Goal: Entertainment & Leisure: Consume media (video, audio)

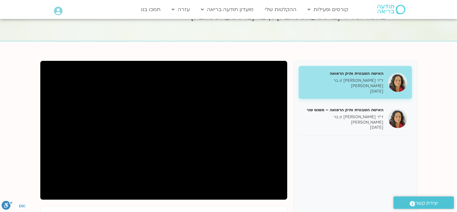
scroll to position [39, 0]
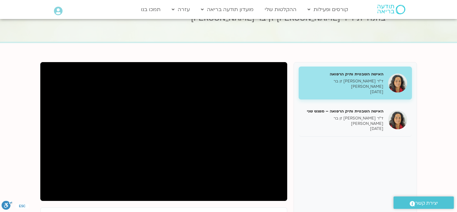
click at [341, 89] on p "[DATE]" at bounding box center [343, 91] width 80 height 5
